Goal: Task Accomplishment & Management: Use online tool/utility

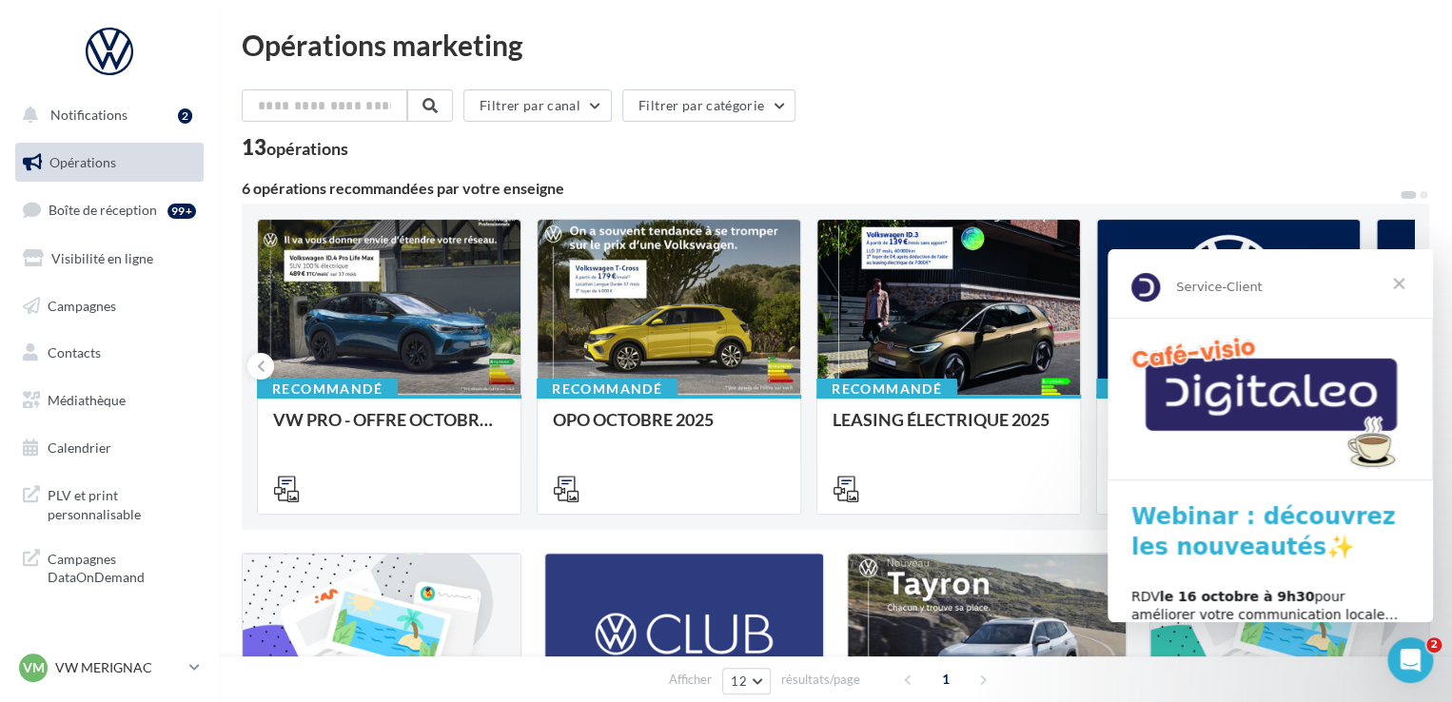
click at [1398, 285] on span "Fermer" at bounding box center [1399, 283] width 69 height 69
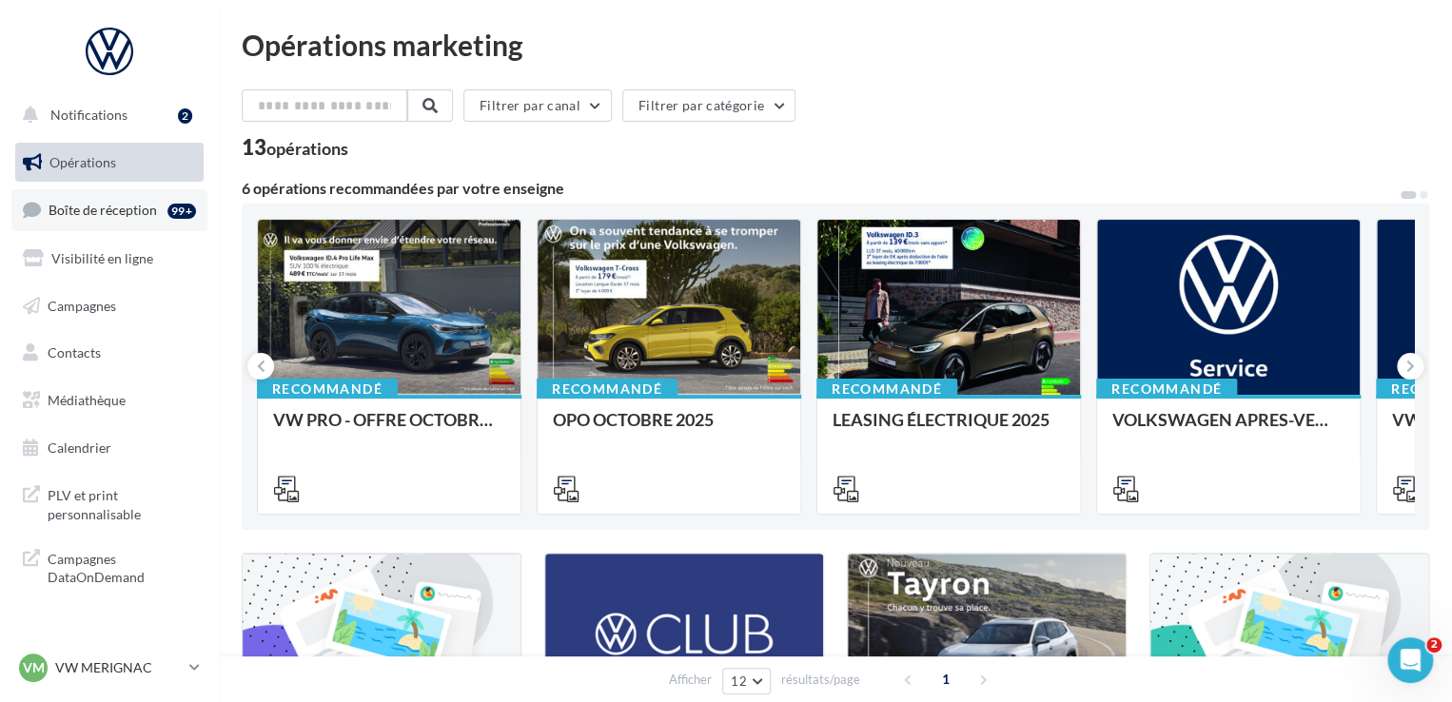
click at [102, 222] on link "Boîte de réception 99+" at bounding box center [109, 209] width 196 height 41
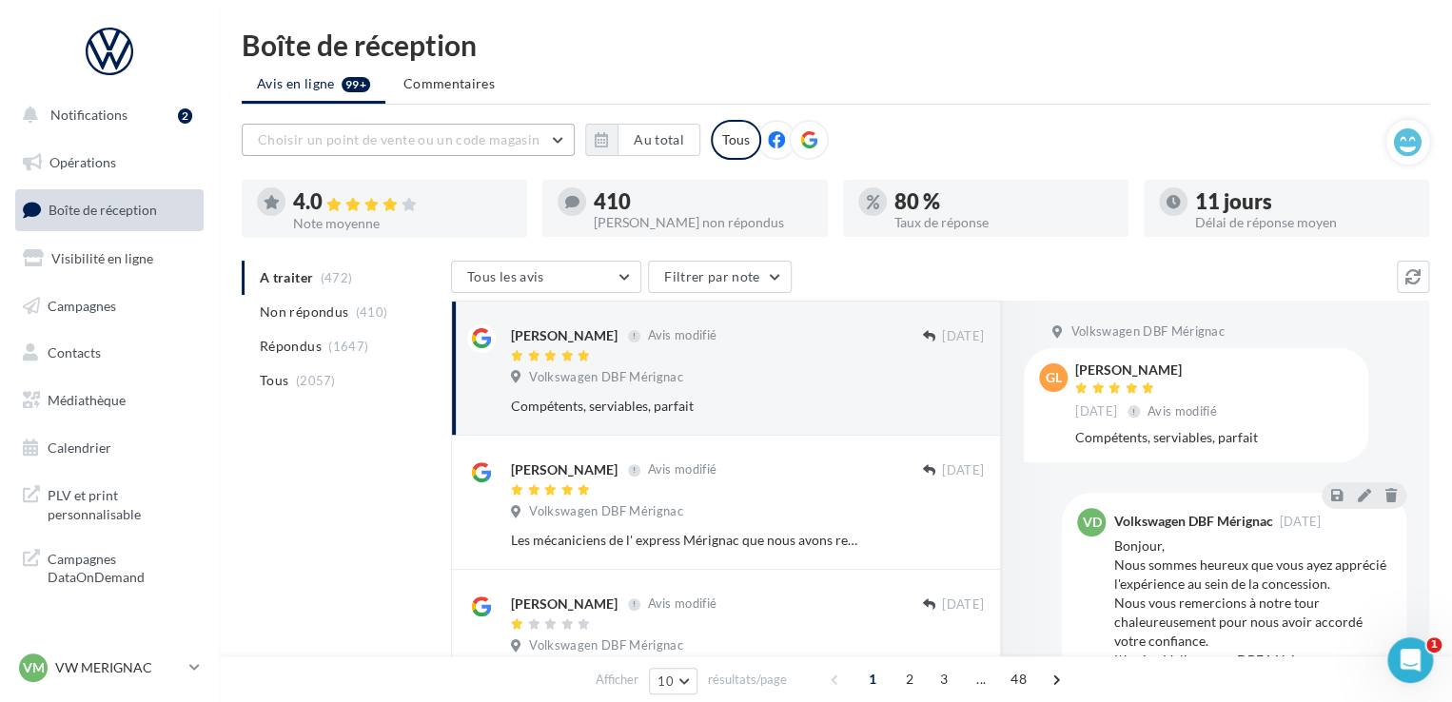
click at [521, 138] on span "Choisir un point de vente ou un code magasin" at bounding box center [399, 139] width 282 height 16
click at [464, 200] on button "1003468 - Volkswagen DBF Mérignac" at bounding box center [408, 188] width 333 height 49
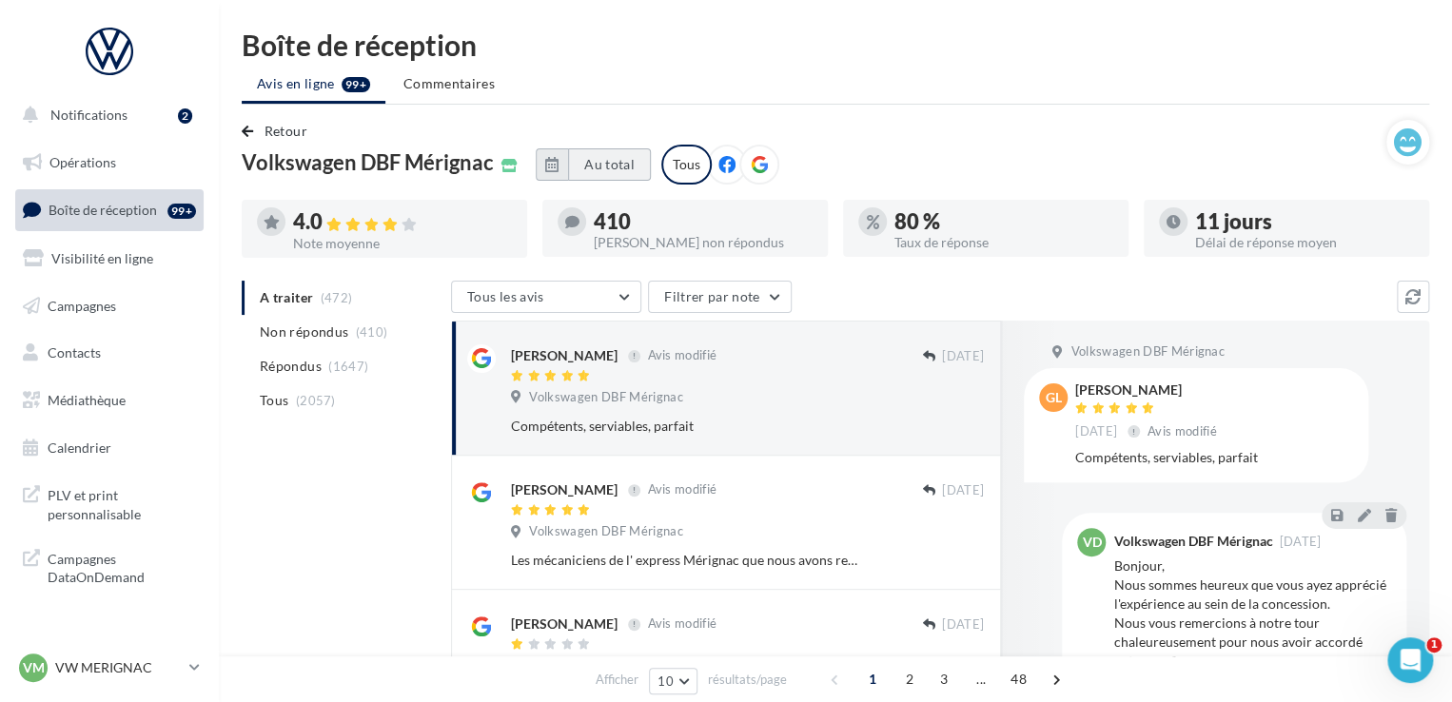
click at [641, 165] on button "Au total" at bounding box center [609, 164] width 83 height 32
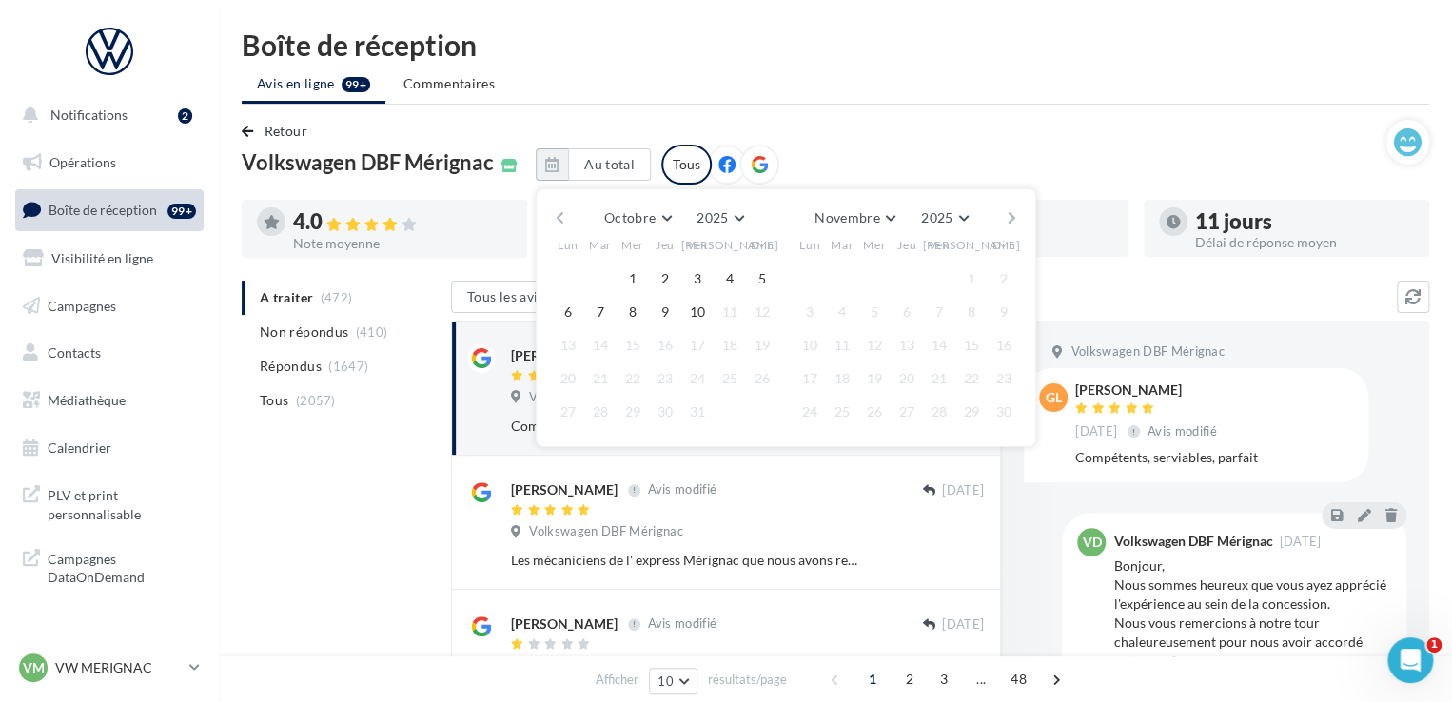
click at [559, 215] on button "button" at bounding box center [560, 218] width 16 height 27
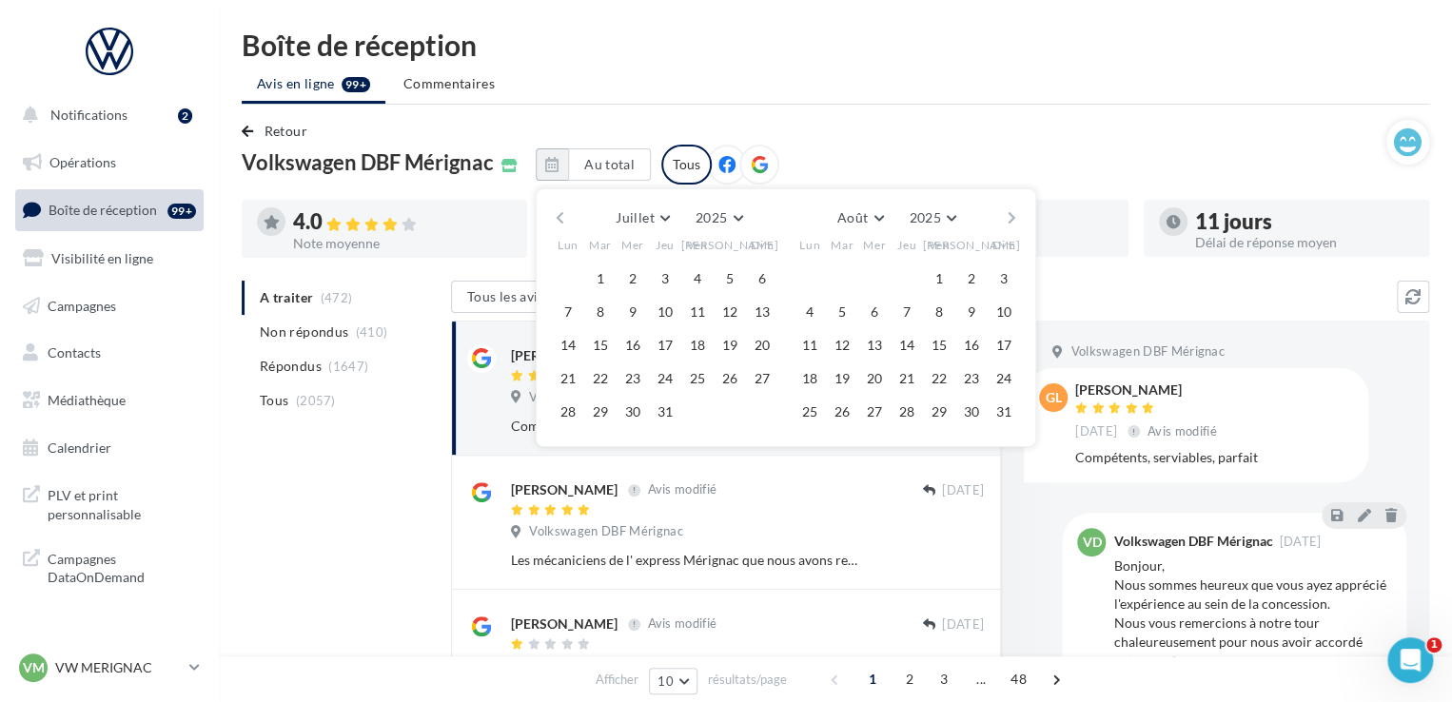
click at [559, 215] on button "button" at bounding box center [560, 218] width 16 height 27
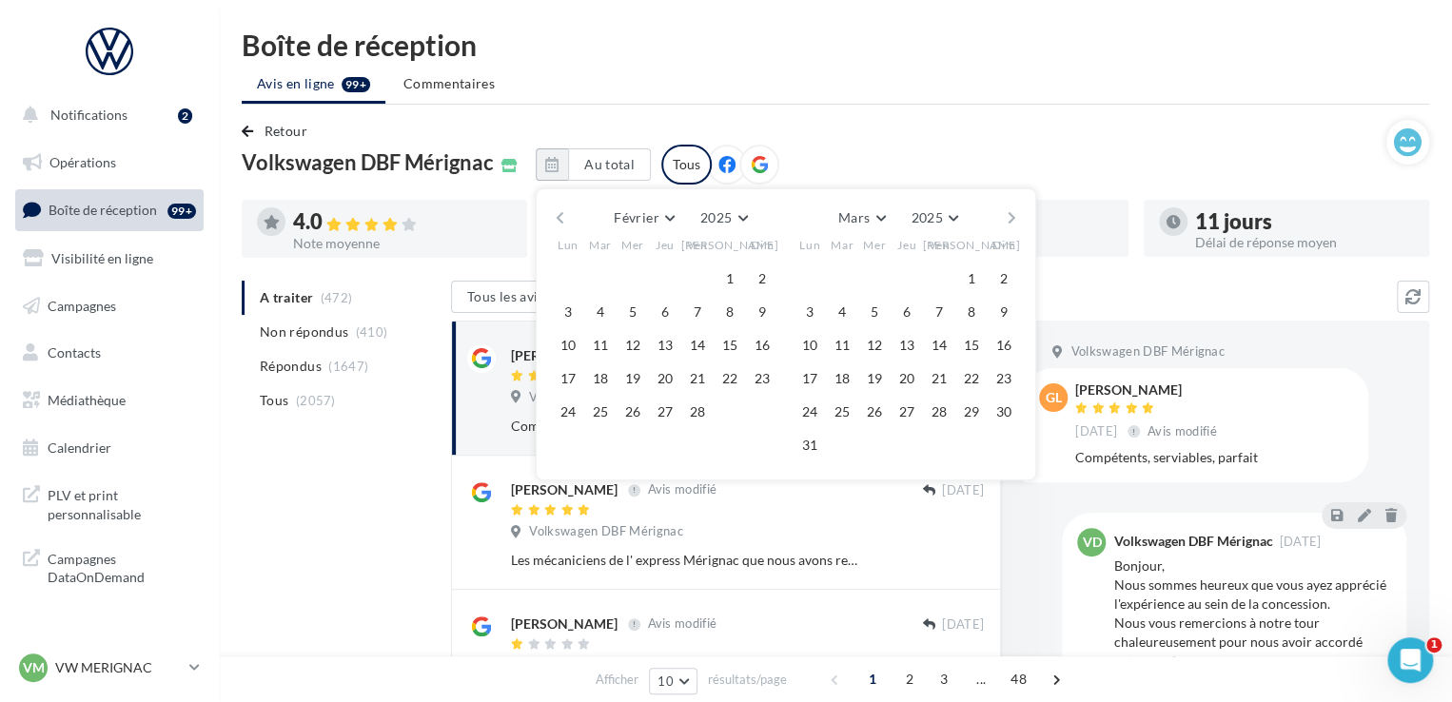
click at [559, 215] on button "button" at bounding box center [560, 218] width 16 height 27
click at [607, 275] on div at bounding box center [600, 279] width 32 height 29
click at [624, 276] on button "1" at bounding box center [633, 279] width 29 height 29
click at [1010, 214] on button "button" at bounding box center [1012, 218] width 16 height 27
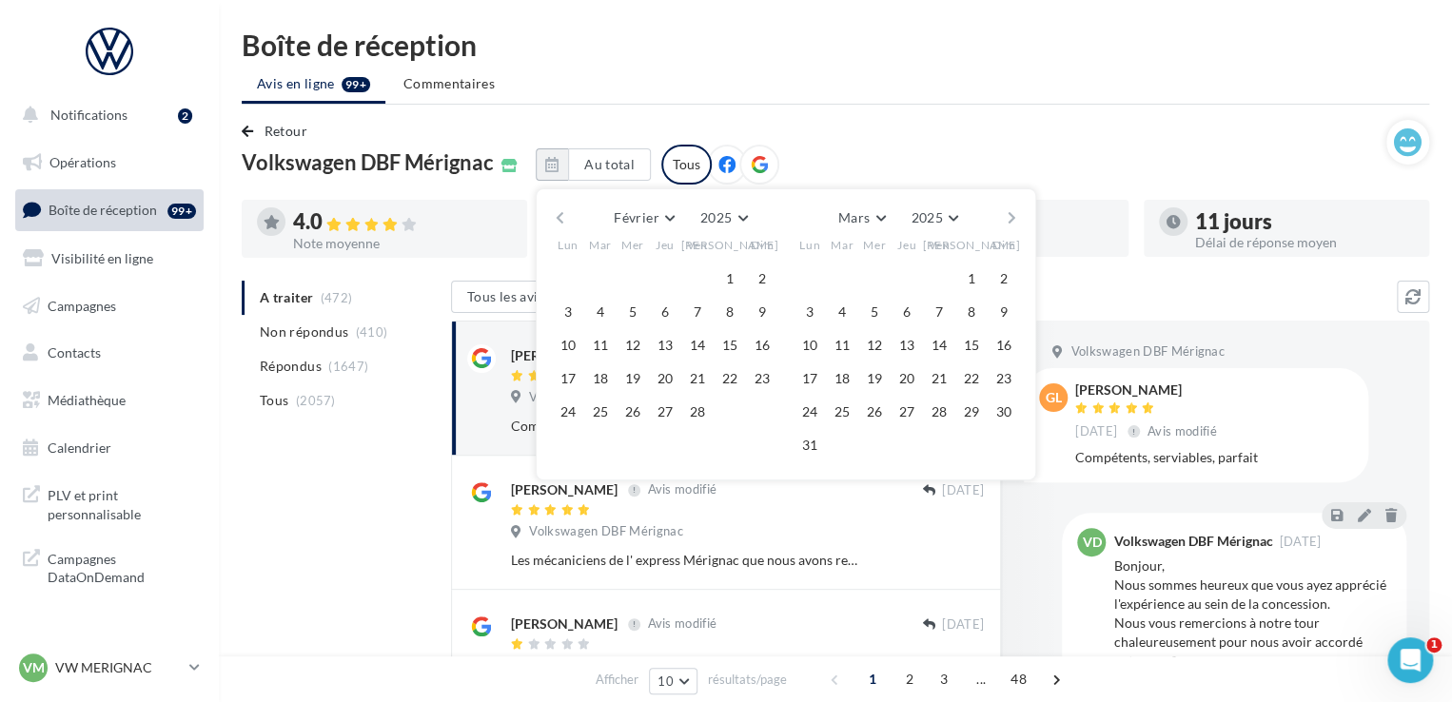
click at [1010, 214] on button "button" at bounding box center [1012, 218] width 16 height 27
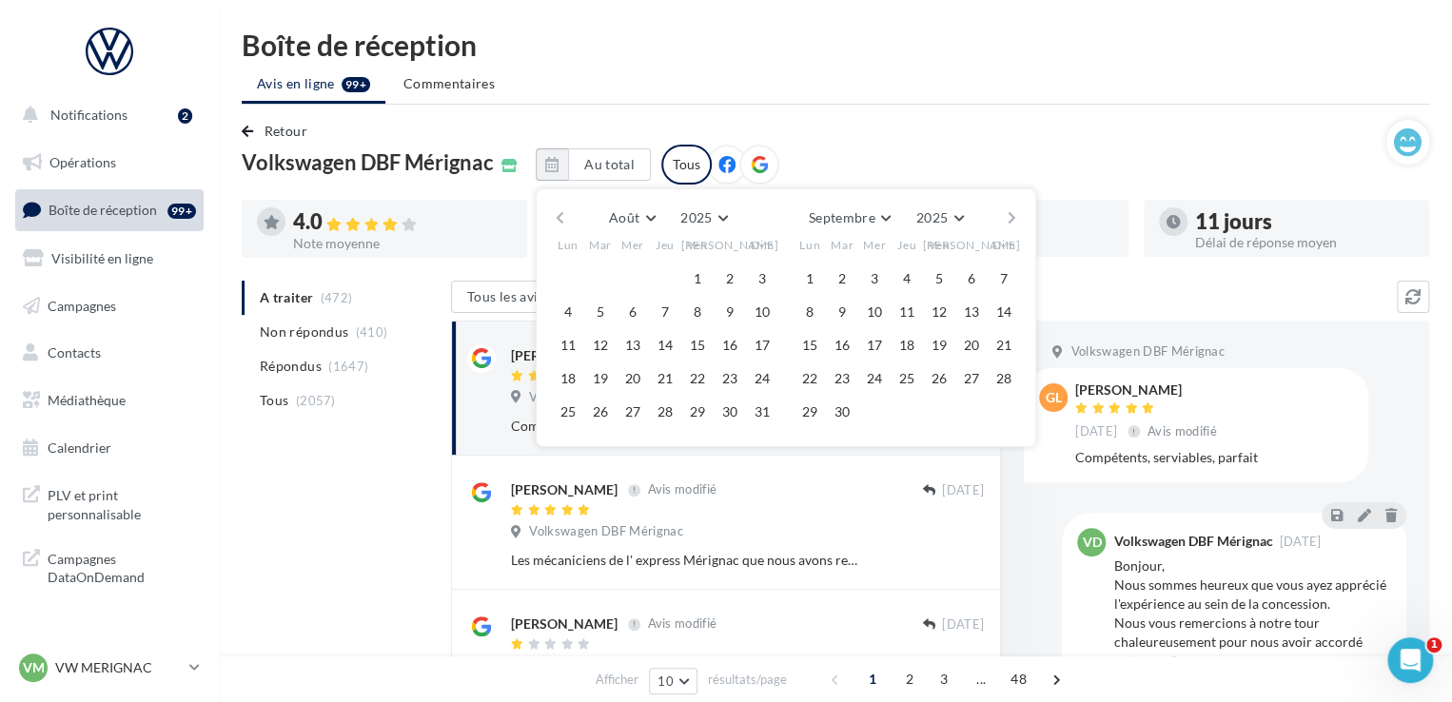
click at [1010, 214] on button "button" at bounding box center [1012, 218] width 16 height 27
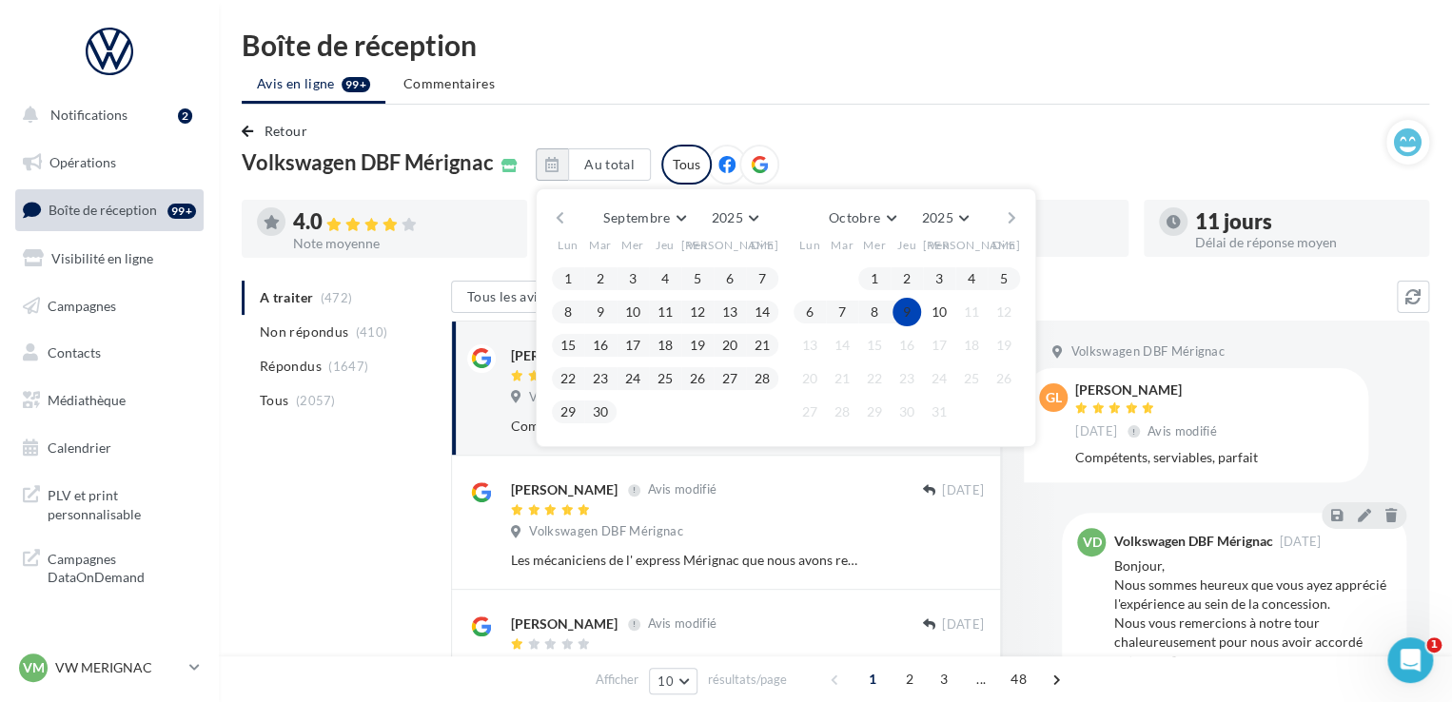
click at [882, 307] on div at bounding box center [898, 312] width 32 height 23
click at [894, 309] on button "9" at bounding box center [907, 312] width 29 height 29
